Goal: Register for event/course

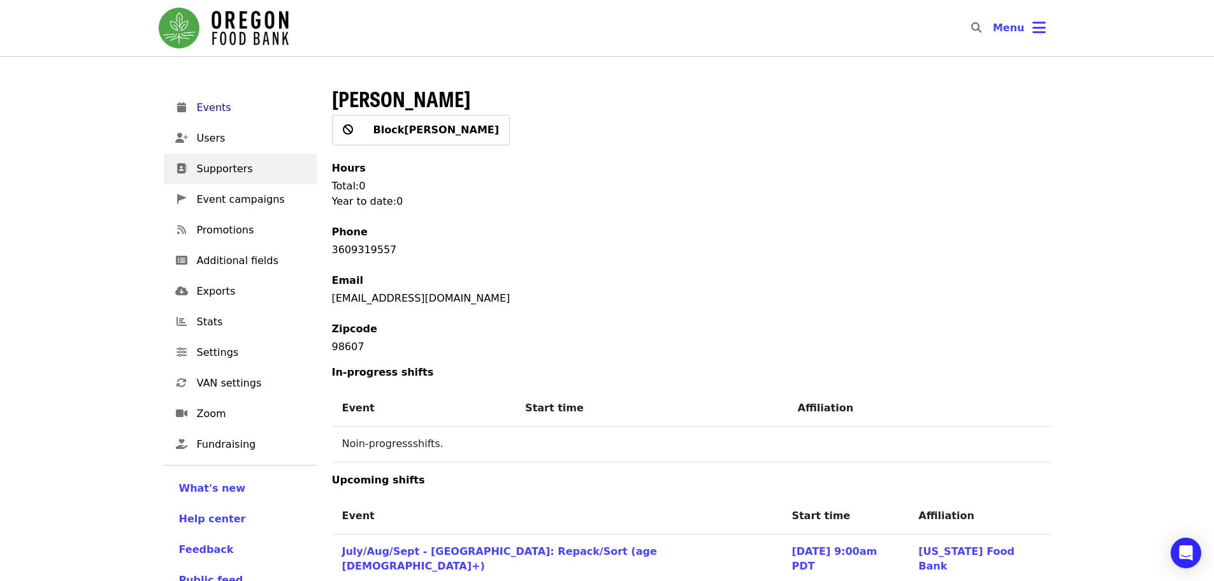
click at [208, 112] on span "Events" at bounding box center [252, 107] width 110 height 15
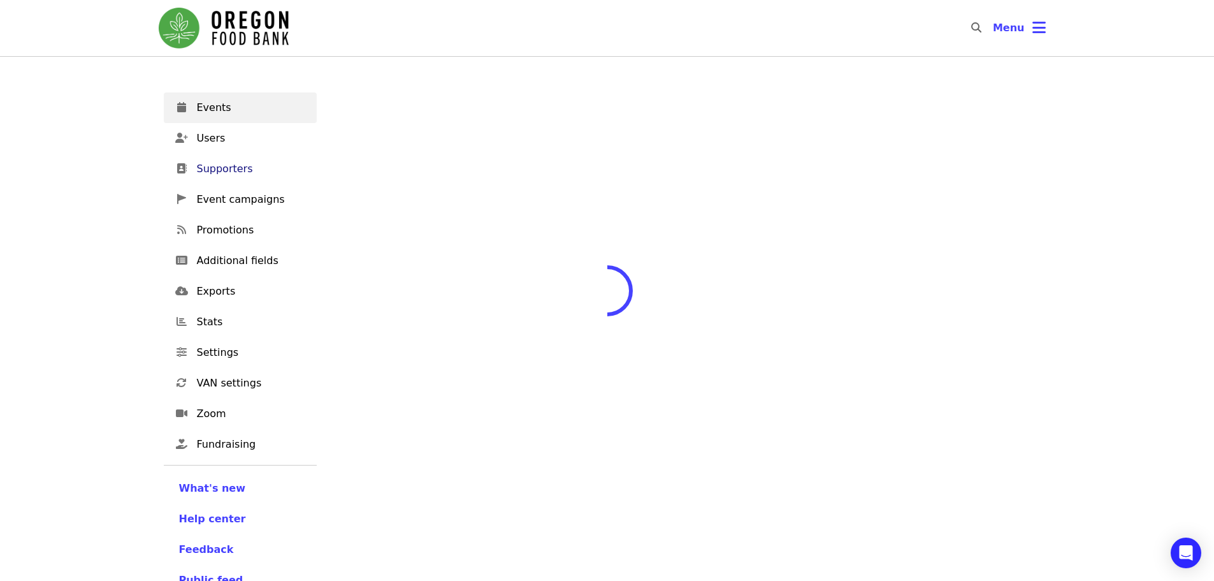
click at [210, 168] on span "Supporters" at bounding box center [252, 168] width 110 height 15
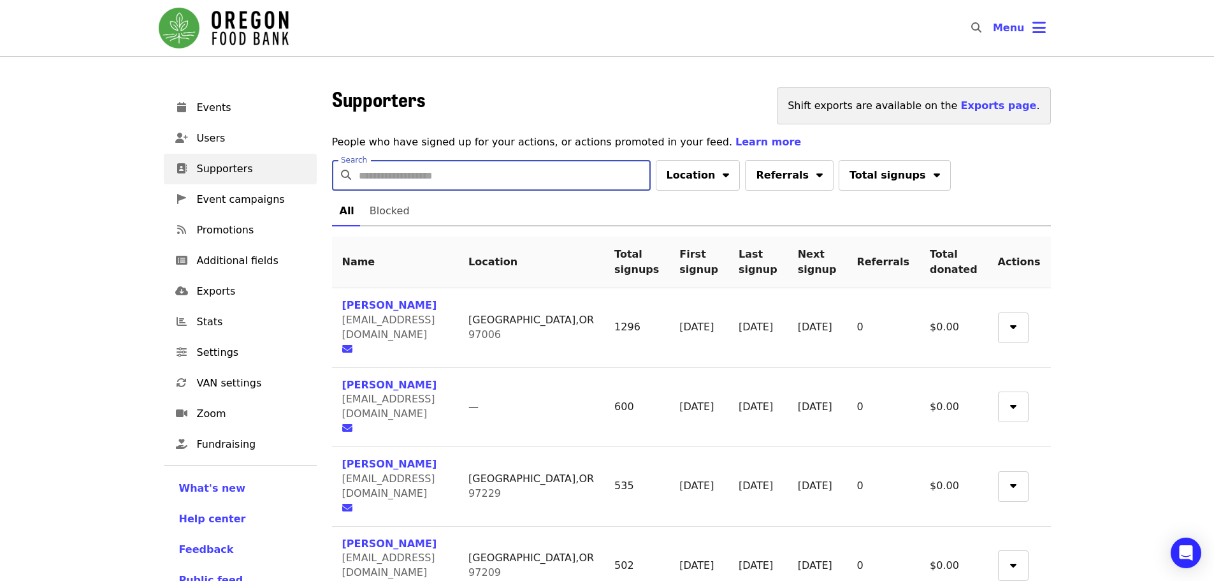
click at [382, 184] on input "Search" at bounding box center [505, 175] width 292 height 31
paste input "**********"
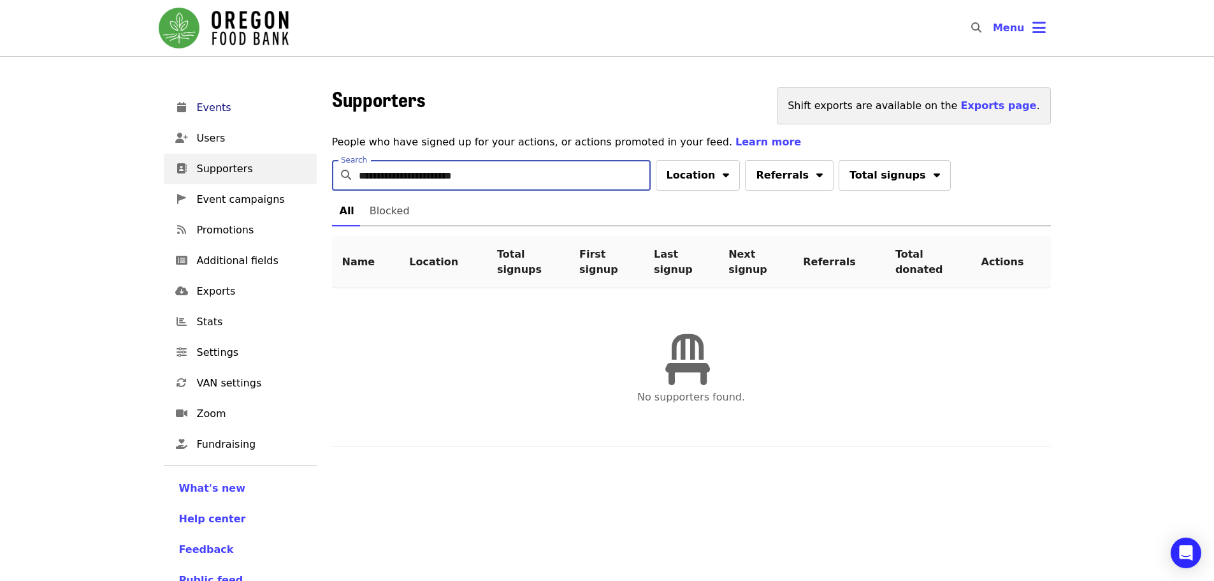
type input "**********"
click at [226, 108] on span "Events" at bounding box center [252, 107] width 110 height 15
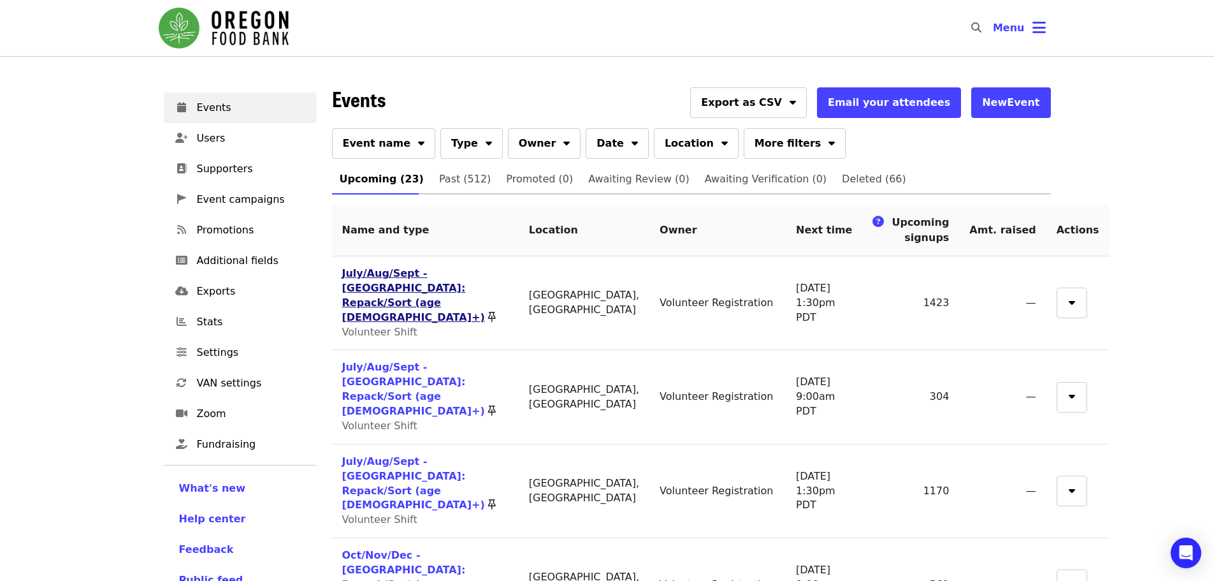
click at [383, 270] on link "July/Aug/Sept - [GEOGRAPHIC_DATA]: Repack/Sort (age [DEMOGRAPHIC_DATA]+)" at bounding box center [413, 295] width 143 height 56
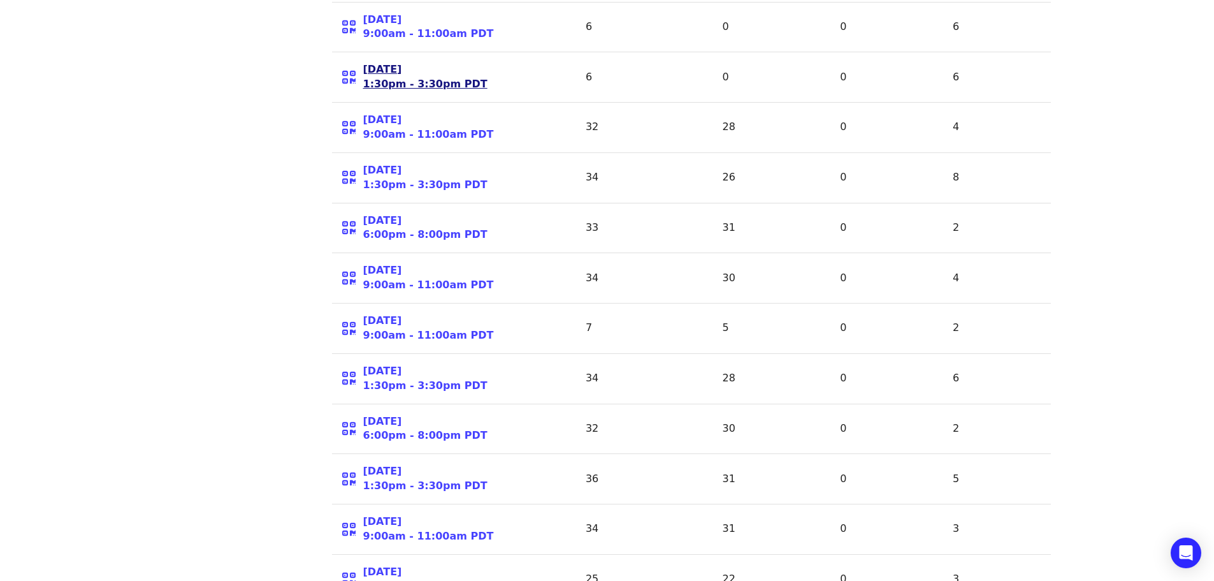
scroll to position [1435, 0]
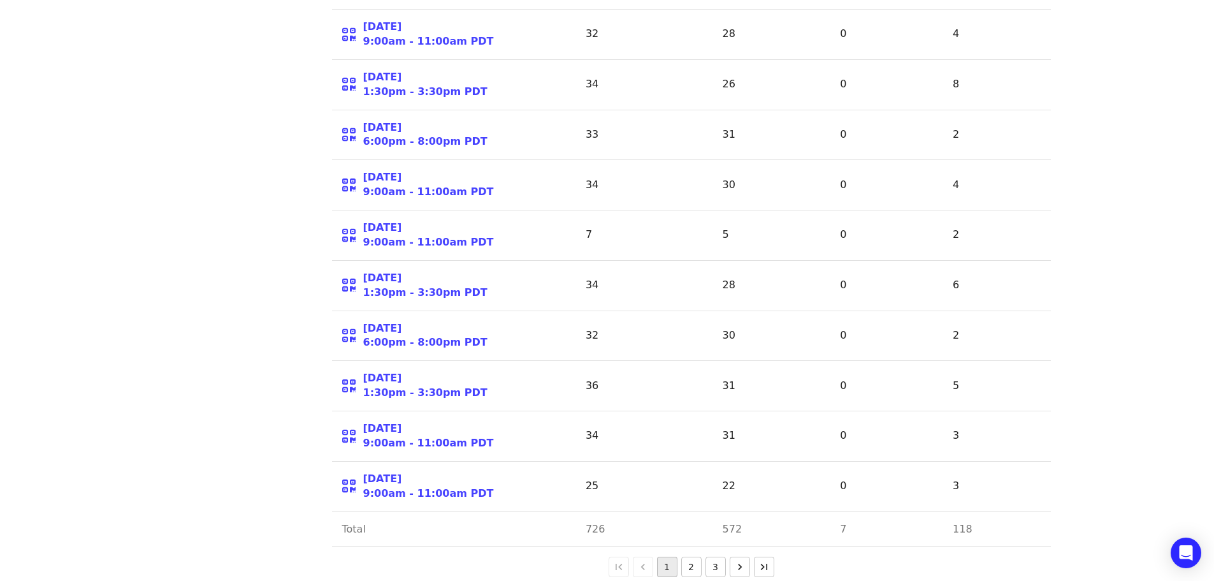
click at [694, 556] on button "2" at bounding box center [691, 566] width 20 height 20
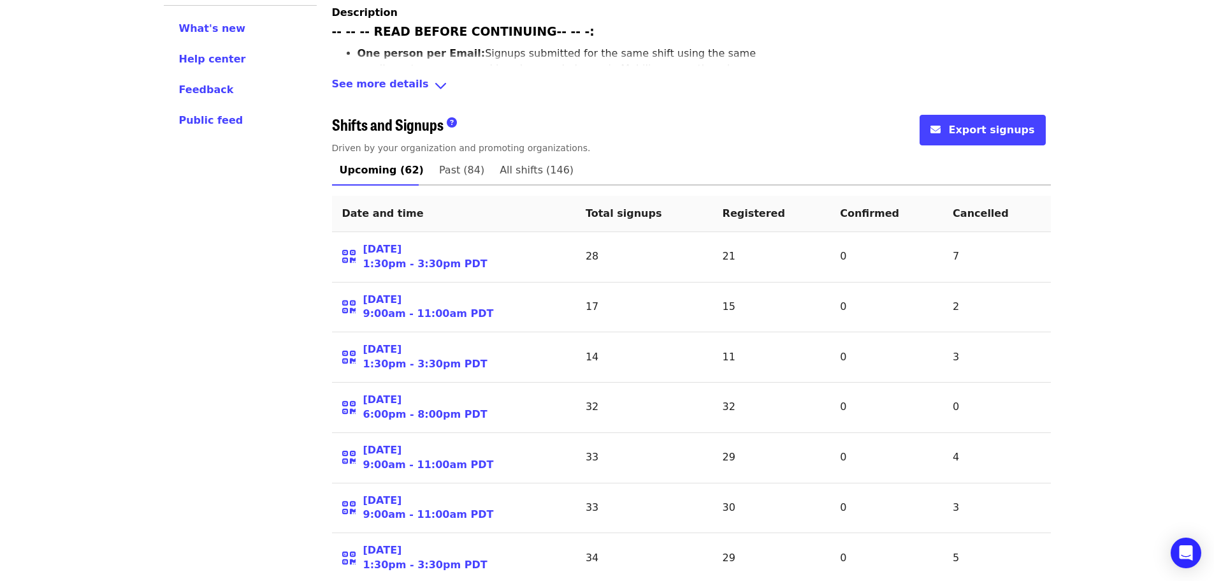
scroll to position [574, 0]
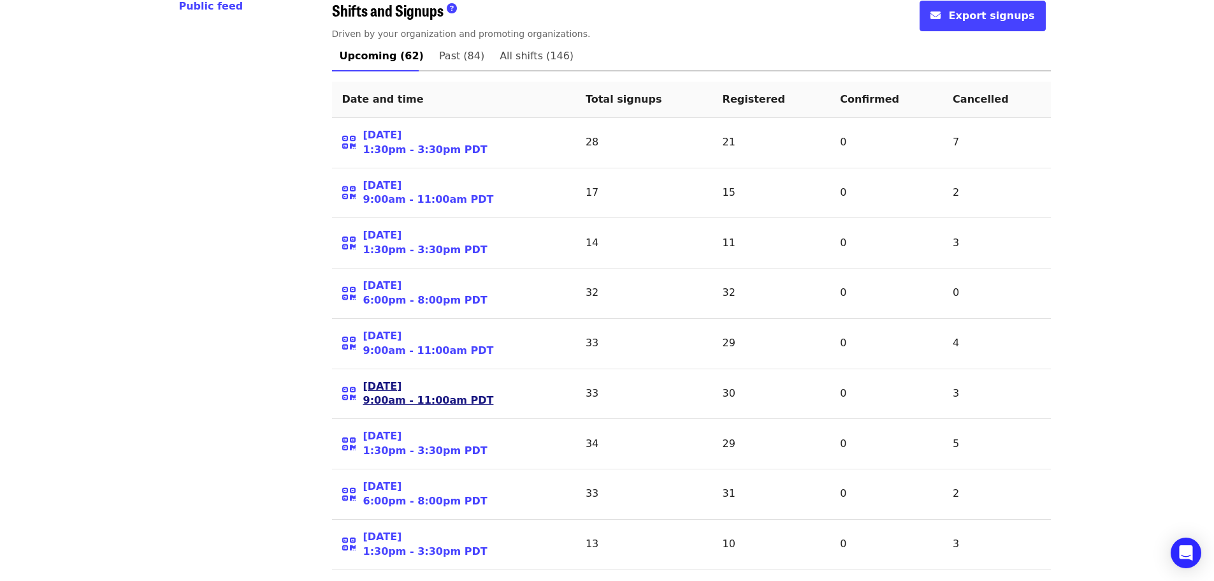
click at [396, 379] on link "[DATE] 9:00am - 11:00am PDT" at bounding box center [428, 393] width 131 height 29
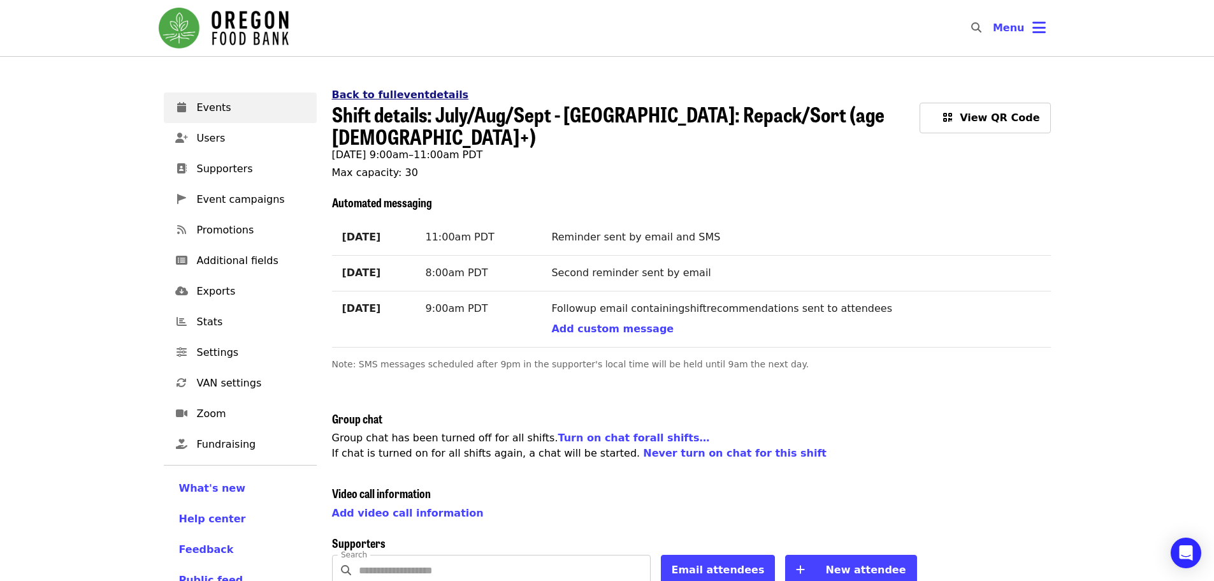
click at [382, 95] on link "Back to full event details" at bounding box center [400, 95] width 137 height 12
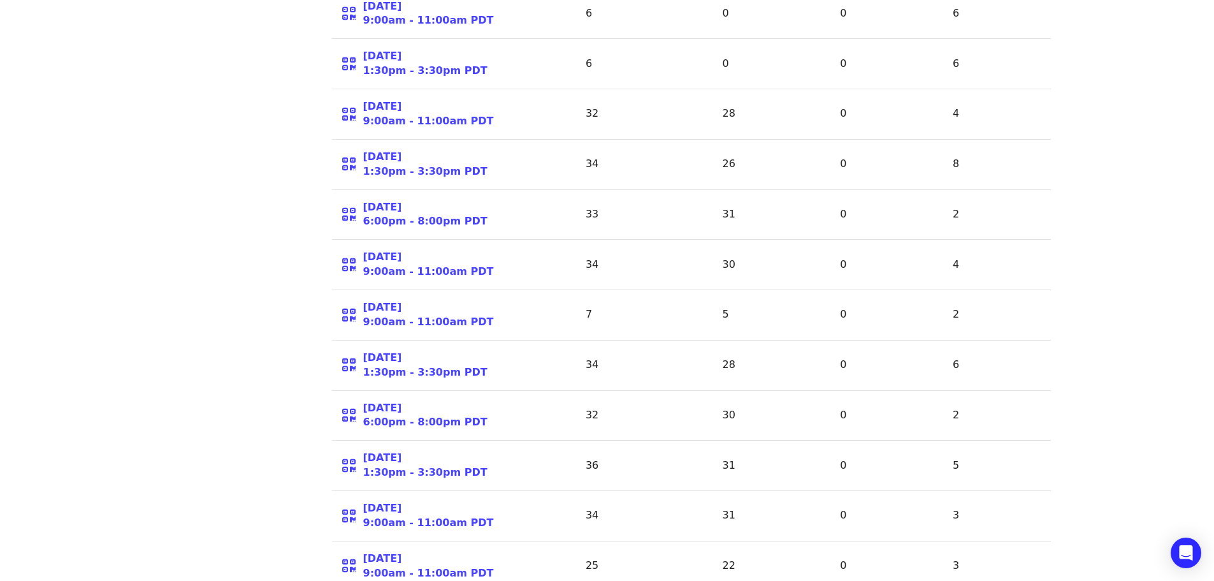
scroll to position [1435, 0]
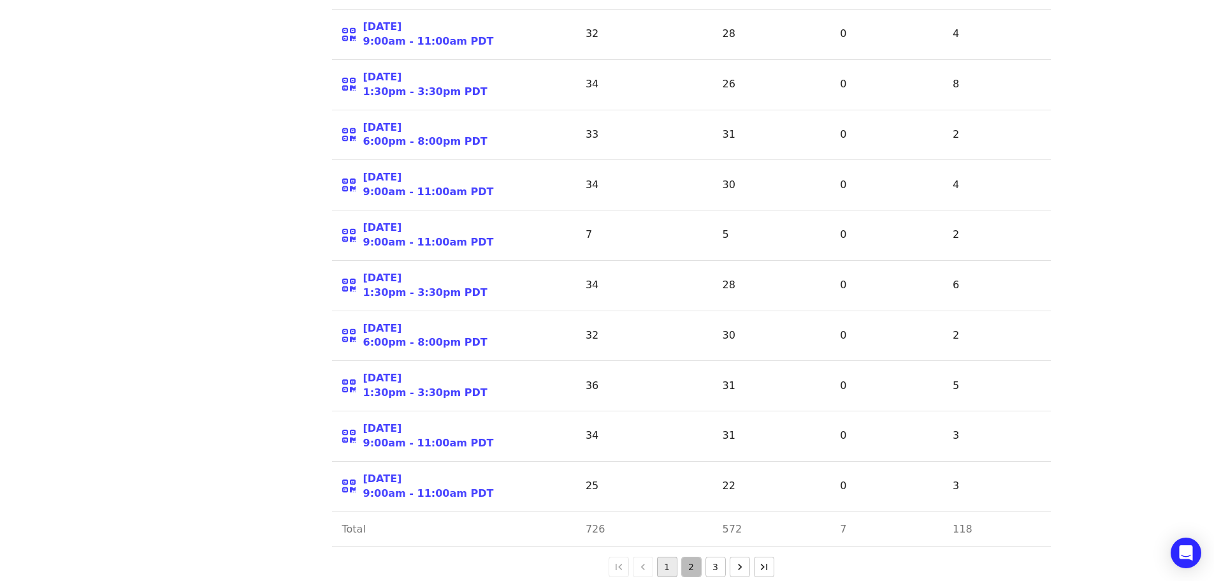
click at [685, 556] on button "2" at bounding box center [691, 566] width 20 height 20
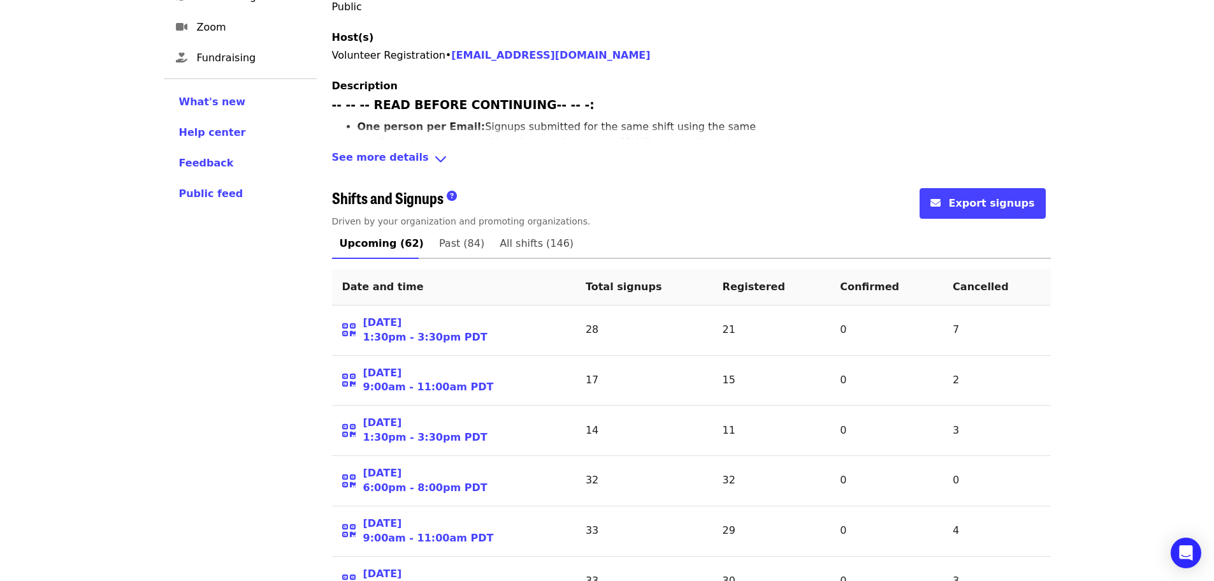
scroll to position [574, 0]
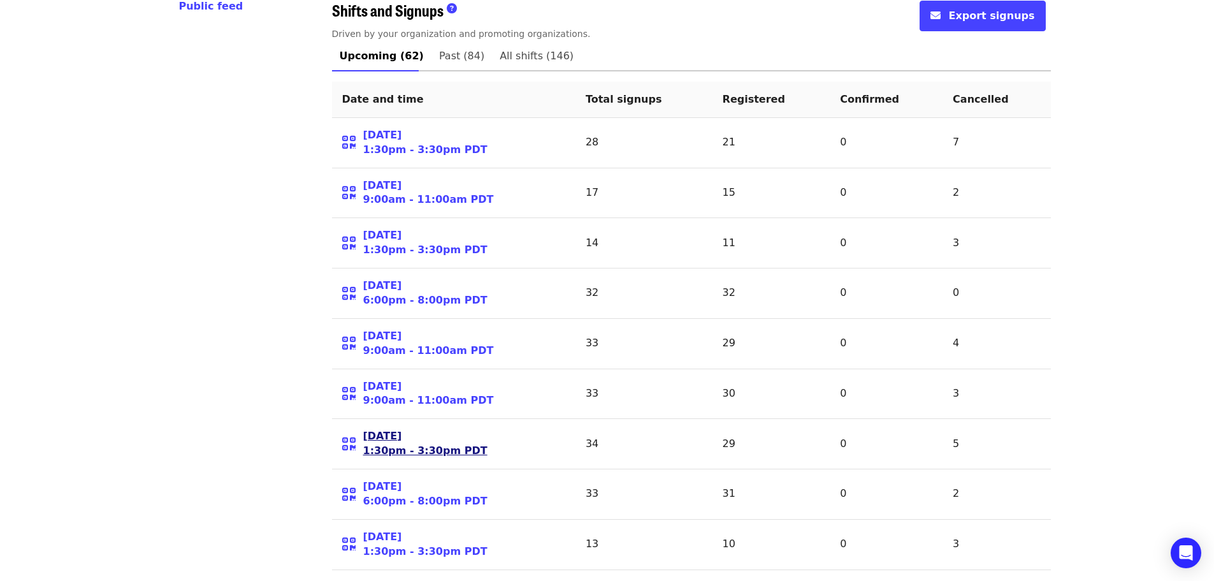
click at [376, 429] on link "[DATE] 1:30pm - 3:30pm PDT" at bounding box center [425, 443] width 124 height 29
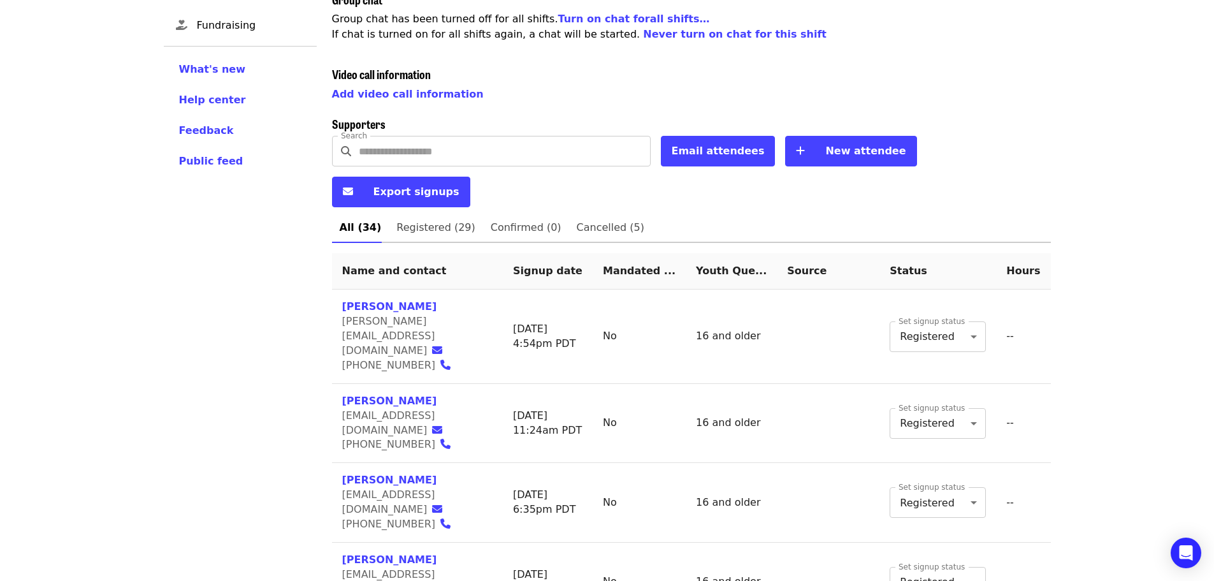
scroll to position [418, 0]
